Goal: Transaction & Acquisition: Purchase product/service

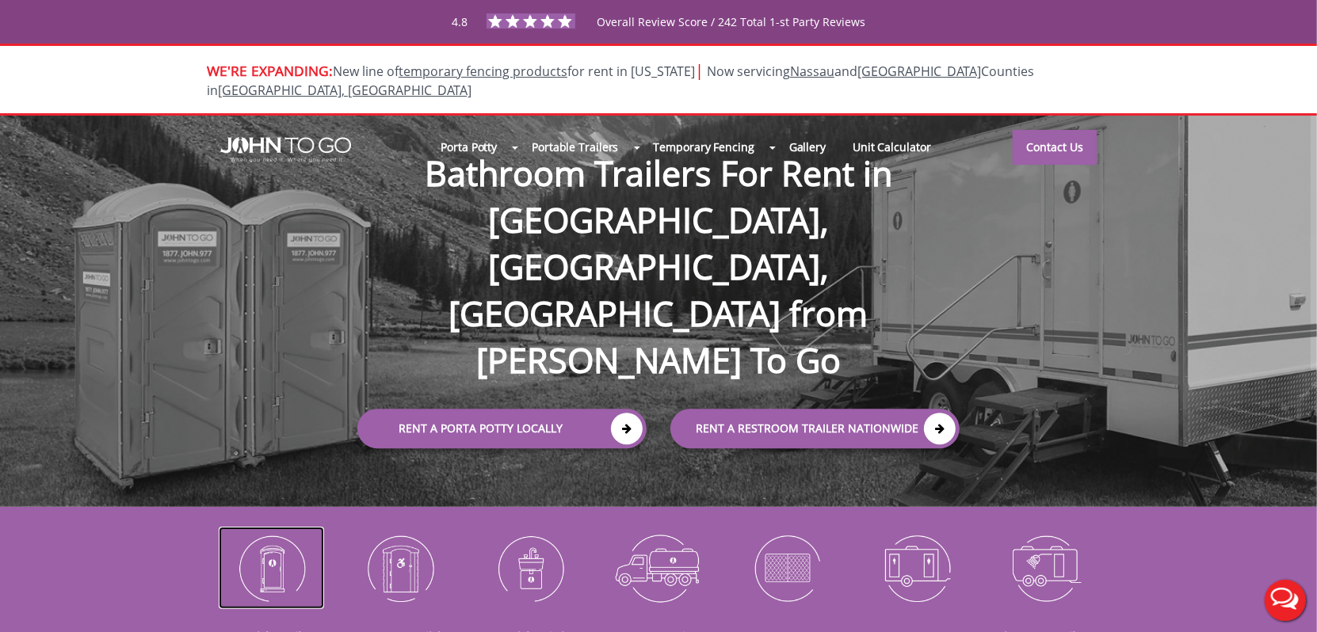
click at [297, 556] on img at bounding box center [271, 568] width 105 height 82
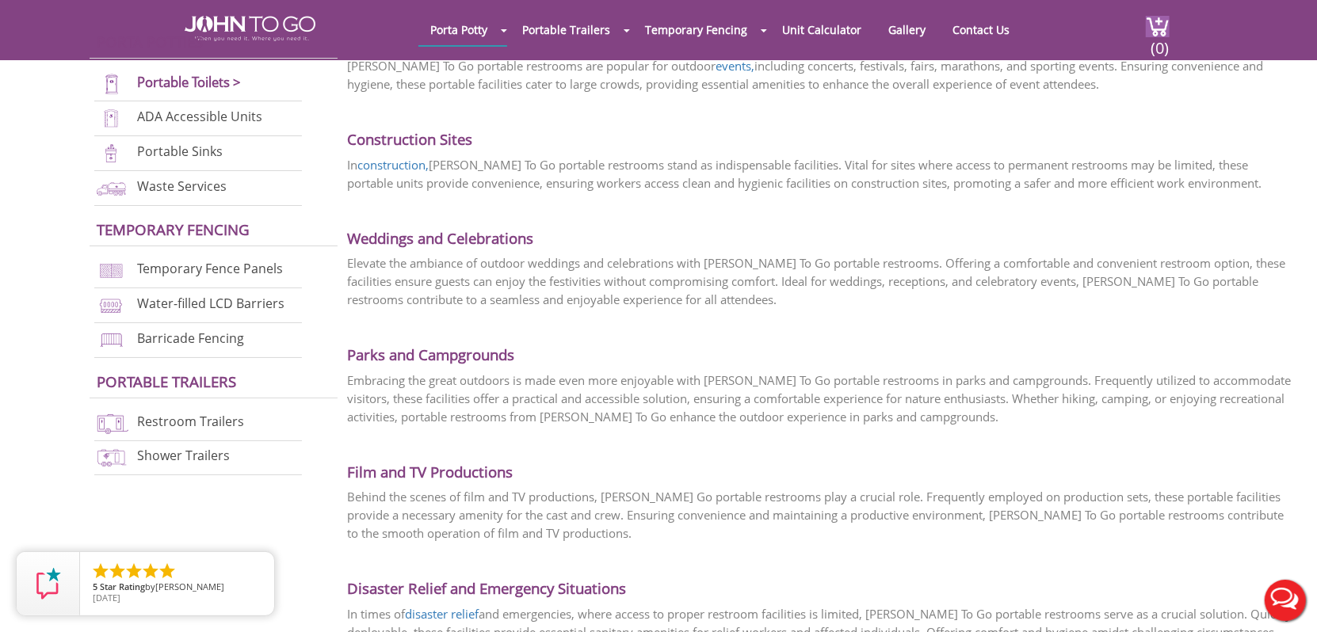
scroll to position [3011, 0]
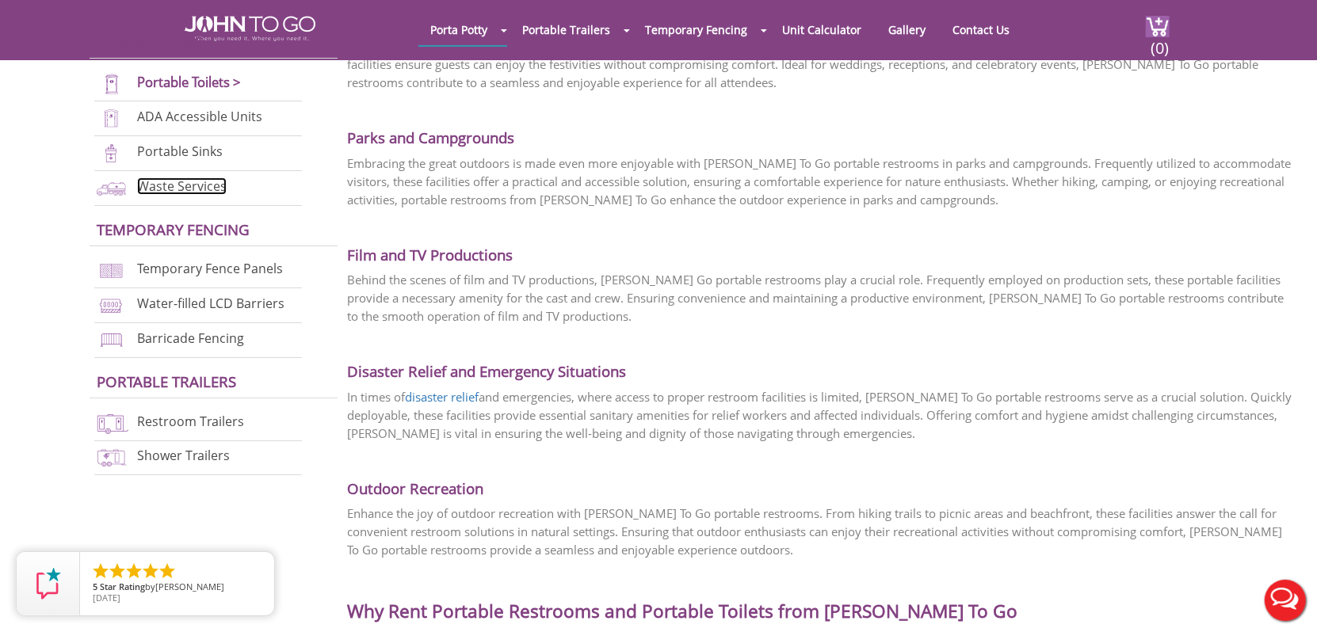
click at [166, 183] on link "Waste Services" at bounding box center [182, 186] width 90 height 17
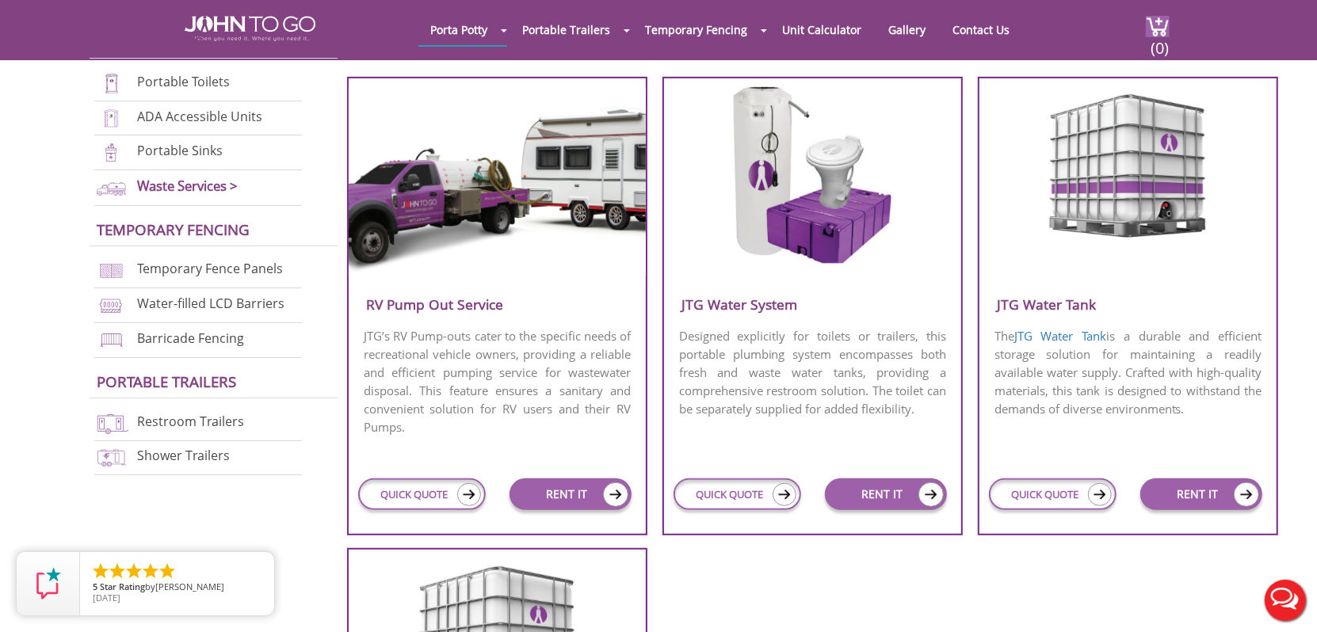
scroll to position [634, 0]
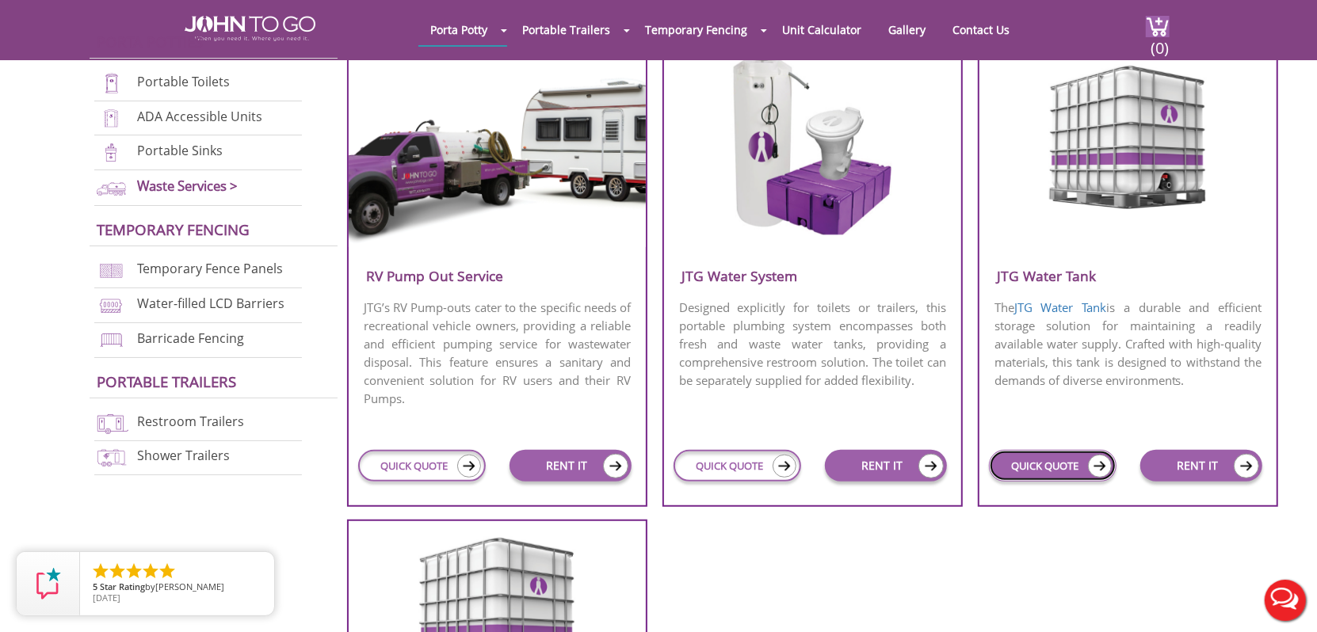
click at [1040, 470] on link "QUICK QUOTE" at bounding box center [1053, 466] width 128 height 32
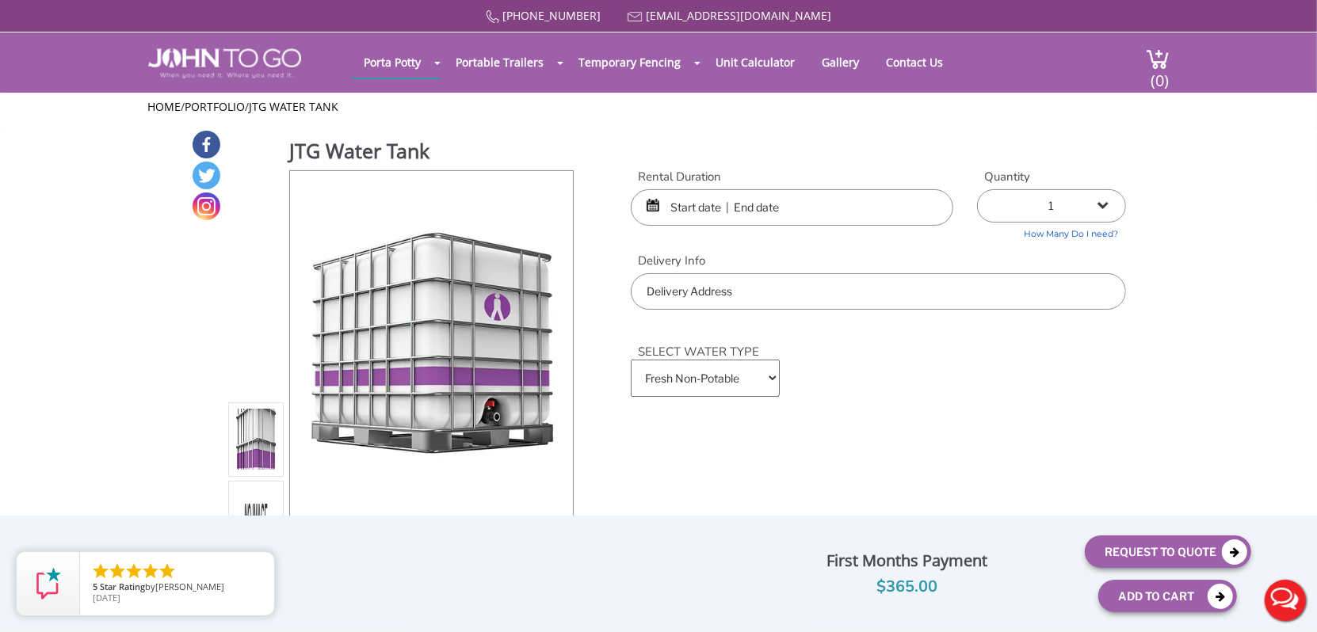
click at [772, 369] on select "Fresh Non-Potable Saltwater" at bounding box center [705, 378] width 149 height 37
click at [769, 375] on select "Fresh Non-Potable Saltwater" at bounding box center [705, 378] width 149 height 37
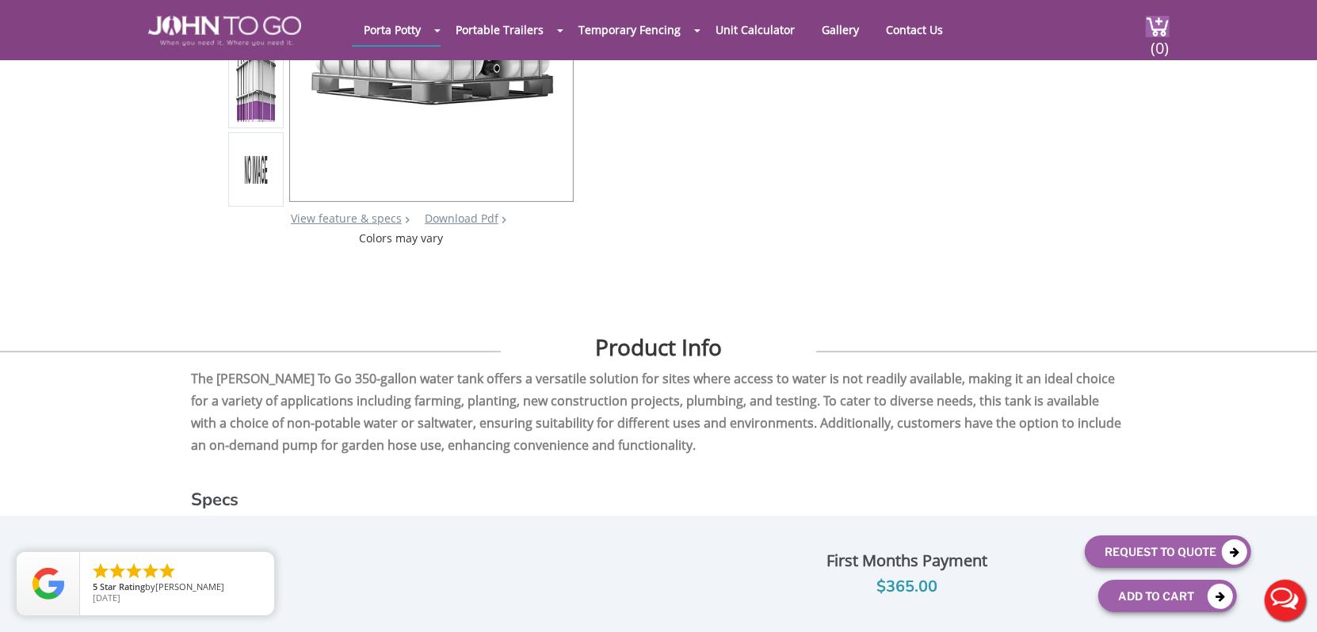
scroll to position [317, 0]
